Goal: Task Accomplishment & Management: Use online tool/utility

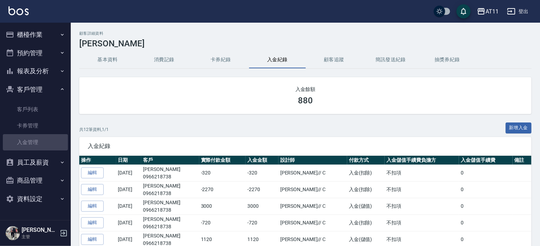
drag, startPoint x: 37, startPoint y: 146, endPoint x: 42, endPoint y: 95, distance: 51.6
click at [37, 146] on link "入金管理" at bounding box center [35, 142] width 65 height 16
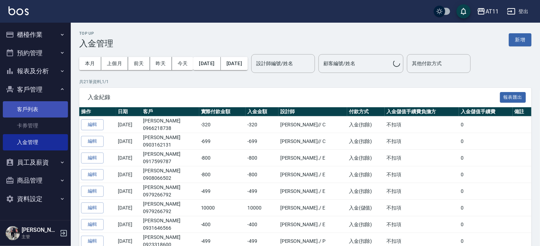
click at [37, 109] on link "客戶列表" at bounding box center [35, 109] width 65 height 16
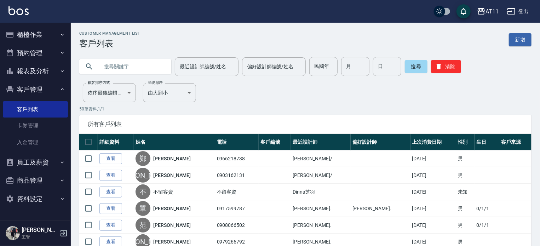
click at [132, 69] on input "text" at bounding box center [132, 66] width 67 height 19
type input "魏"
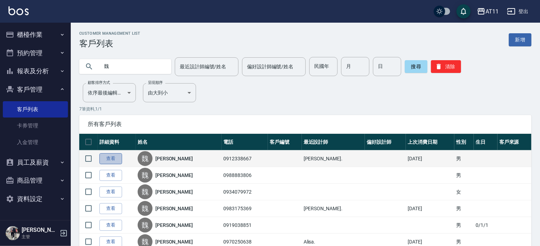
click at [113, 161] on link "查看" at bounding box center [110, 158] width 23 height 11
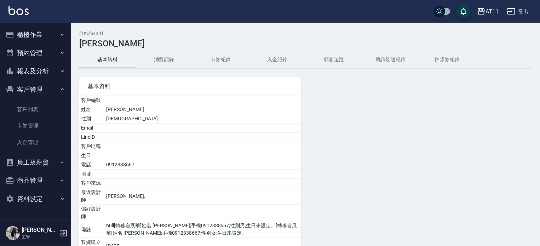
click at [290, 58] on button "入金紀錄" at bounding box center [277, 59] width 57 height 17
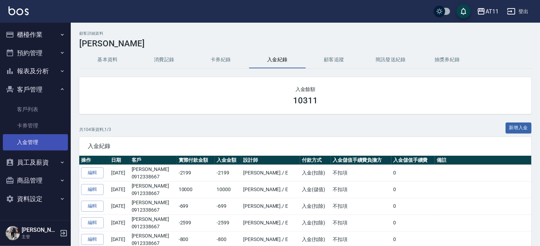
click at [33, 145] on link "入金管理" at bounding box center [35, 142] width 65 height 16
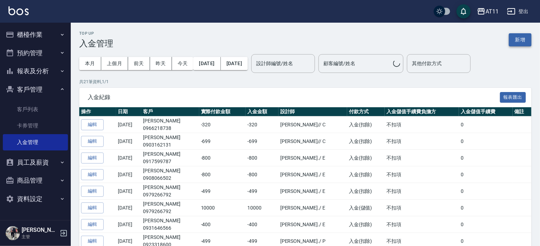
click at [515, 42] on button "新增" at bounding box center [520, 39] width 23 height 13
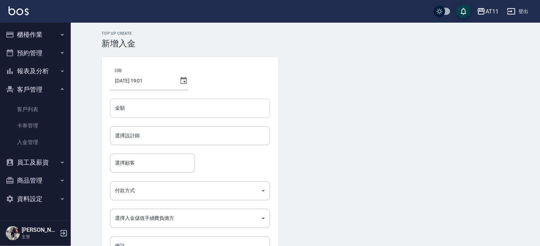
click at [146, 112] on input "金額" at bounding box center [190, 108] width 160 height 19
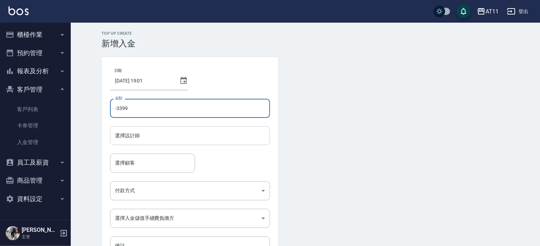
type input "-3399"
click at [133, 141] on input "選擇設計師" at bounding box center [190, 136] width 154 height 12
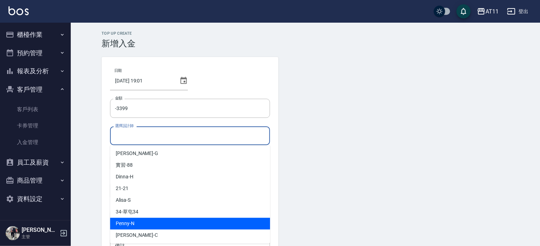
scroll to position [106, 0]
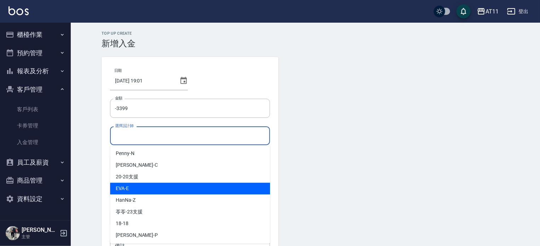
click at [138, 192] on div "[PERSON_NAME] -E" at bounding box center [190, 189] width 160 height 12
type input "[PERSON_NAME]"
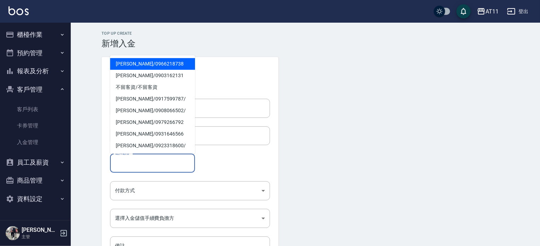
click at [135, 160] on input "選擇顧客" at bounding box center [152, 163] width 79 height 12
click at [134, 164] on input "選擇顧客" at bounding box center [152, 163] width 79 height 12
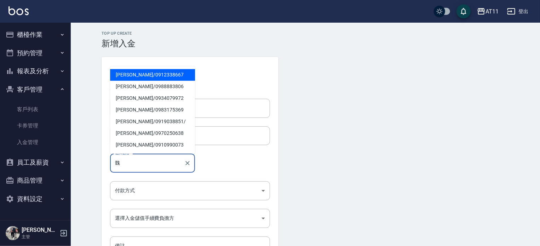
click at [133, 78] on span "[PERSON_NAME]/ 0912338667" at bounding box center [152, 75] width 85 height 12
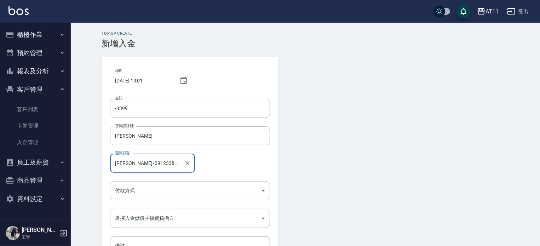
type input "[PERSON_NAME]/0912338667"
click at [143, 191] on body "AT11 登出 櫃檯作業 打帳單 帳單列表 現金收支登錄 材料自購登錄 每日結帳 排班表 現場電腦打卡 掃碼打卡 預約管理 預約管理 單日預約紀錄 單週預約紀…" at bounding box center [270, 147] width 540 height 294
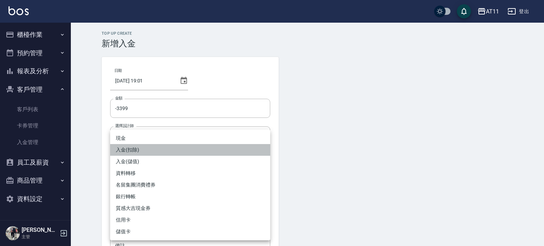
click at [137, 151] on li "入金(扣除)" at bounding box center [190, 150] width 160 height 12
type input "入金(扣除)"
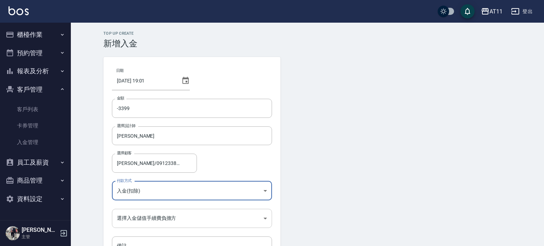
click at [132, 216] on body "AT11 登出 櫃檯作業 打帳單 帳單列表 現金收支登錄 材料自購登錄 每日結帳 排班表 現場電腦打卡 掃碼打卡 預約管理 預約管理 單日預約紀錄 單週預約紀…" at bounding box center [272, 147] width 544 height 294
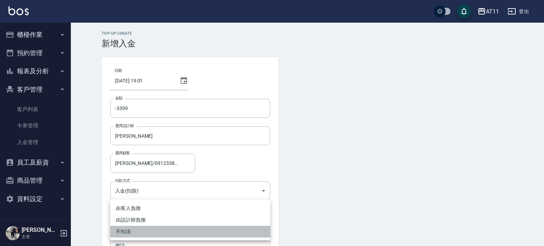
click at [135, 230] on li "不扣項" at bounding box center [190, 232] width 160 height 12
type input "WITHOUTHANDLINGFEE"
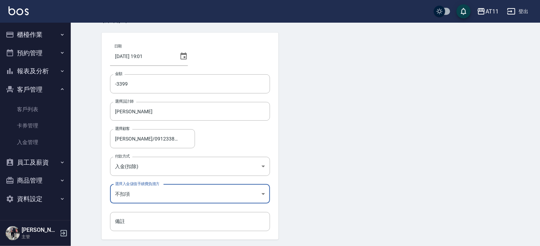
scroll to position [48, 0]
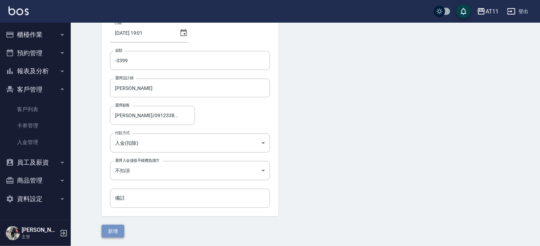
click at [112, 230] on button "新增" at bounding box center [113, 231] width 23 height 13
